Goal: Go to known website: Go to known website

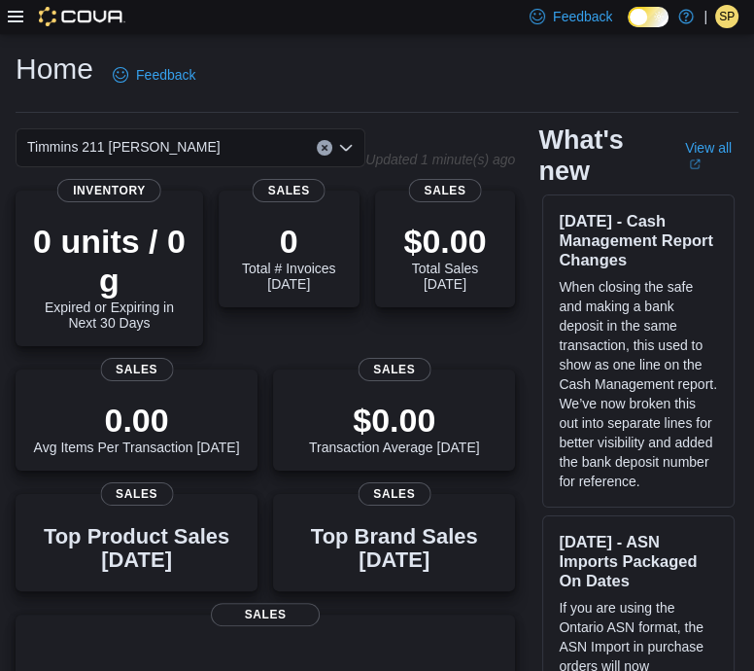
click at [728, 21] on span "SP" at bounding box center [727, 16] width 16 height 23
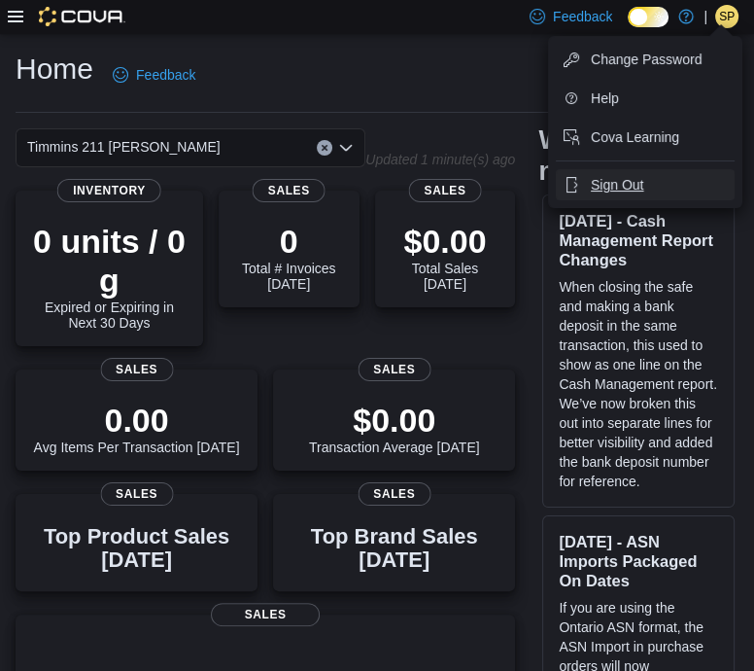
click at [661, 181] on button "Sign Out" at bounding box center [645, 184] width 179 height 31
